Goal: Task Accomplishment & Management: Use online tool/utility

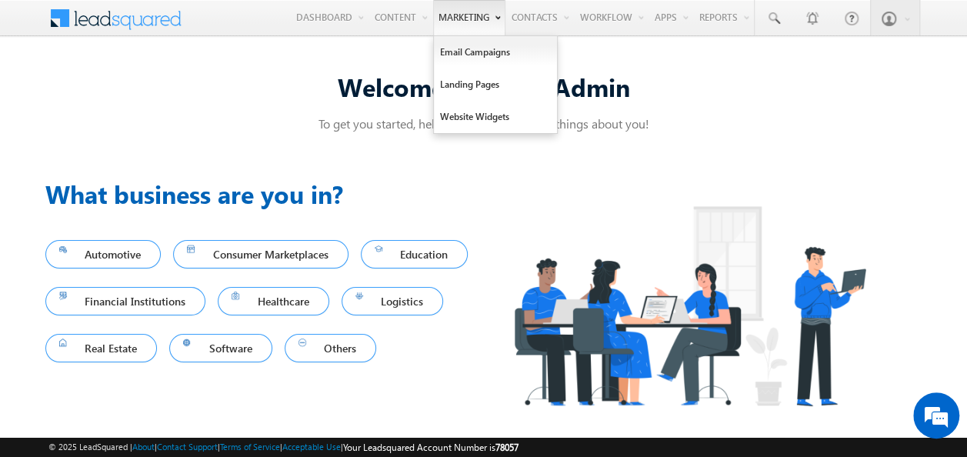
click at [487, 18] on link "Marketing" at bounding box center [469, 17] width 72 height 35
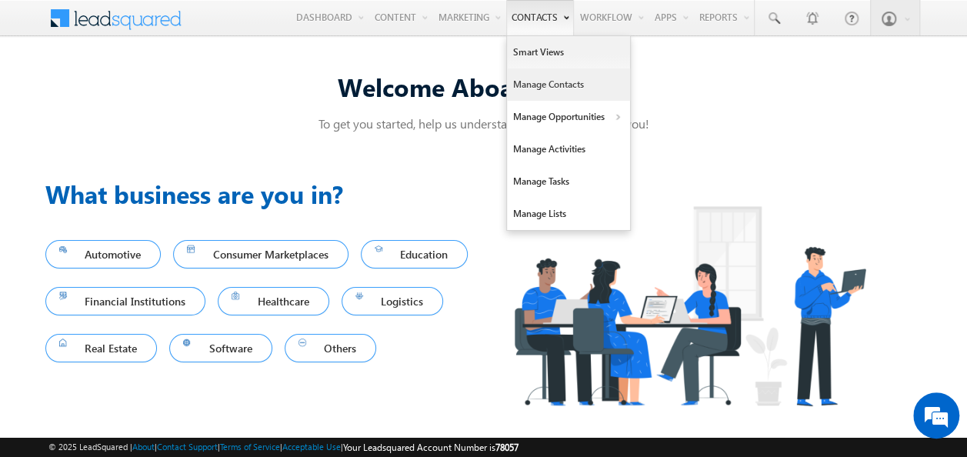
click at [552, 83] on link "Manage Contacts" at bounding box center [568, 84] width 123 height 32
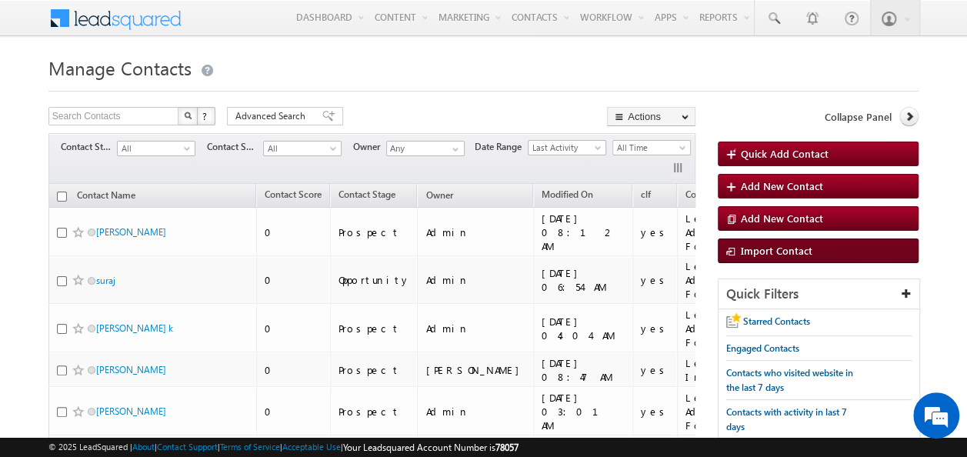
click at [745, 250] on span "Import Contact" at bounding box center [777, 250] width 72 height 13
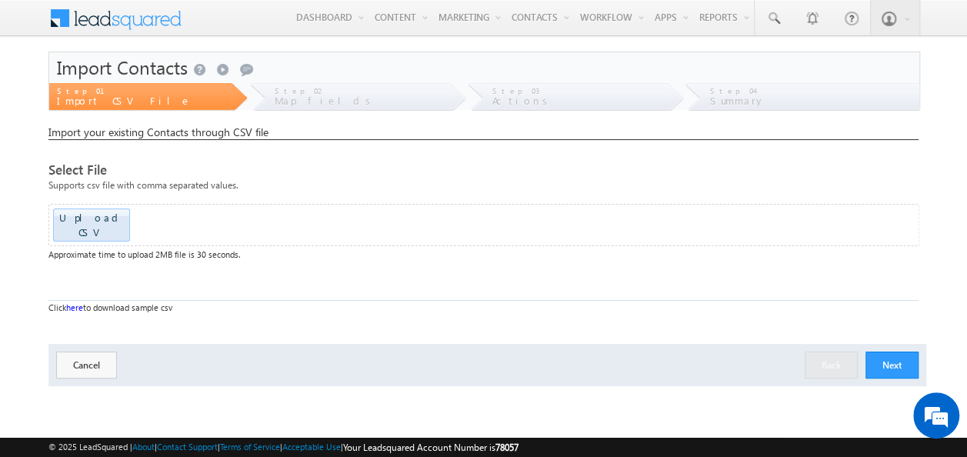
click at [308, 98] on span "Map fields" at bounding box center [326, 100] width 102 height 13
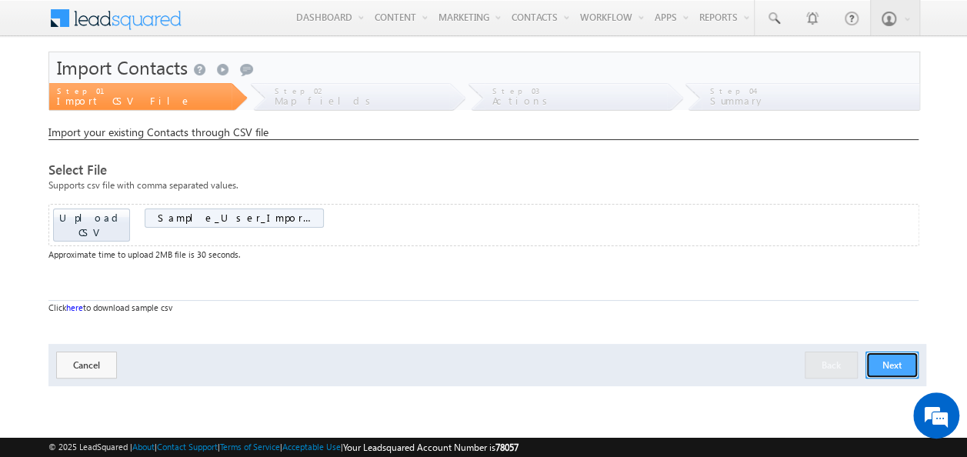
click at [886, 355] on button "Next" at bounding box center [892, 365] width 53 height 27
